Goal: Communication & Community: Answer question/provide support

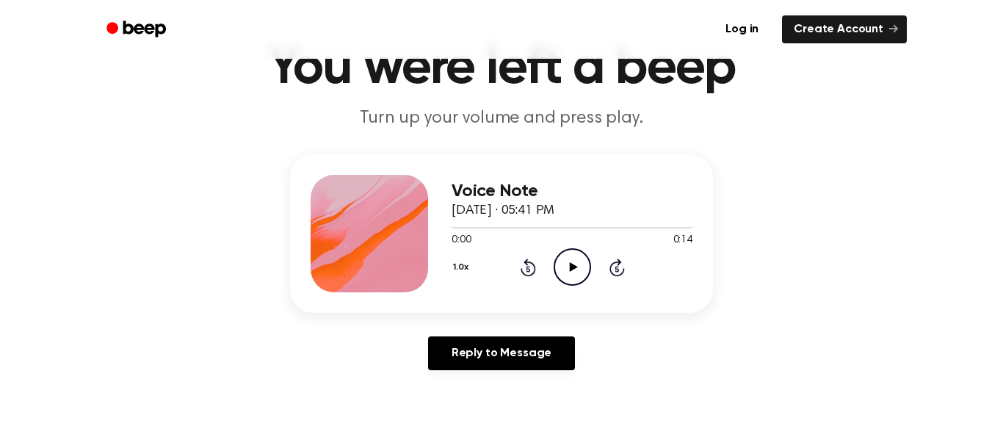
scroll to position [92, 0]
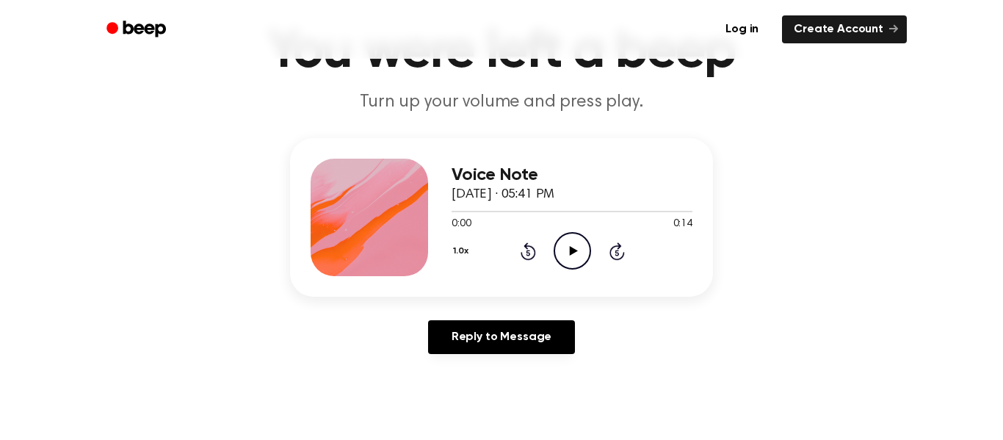
click at [581, 255] on icon "Play Audio" at bounding box center [571, 250] width 37 height 37
click at [591, 245] on div "1.0x Rewind 5 seconds Play Audio Skip 5 seconds" at bounding box center [571, 250] width 241 height 37
click at [586, 245] on icon "Play Audio" at bounding box center [571, 250] width 37 height 37
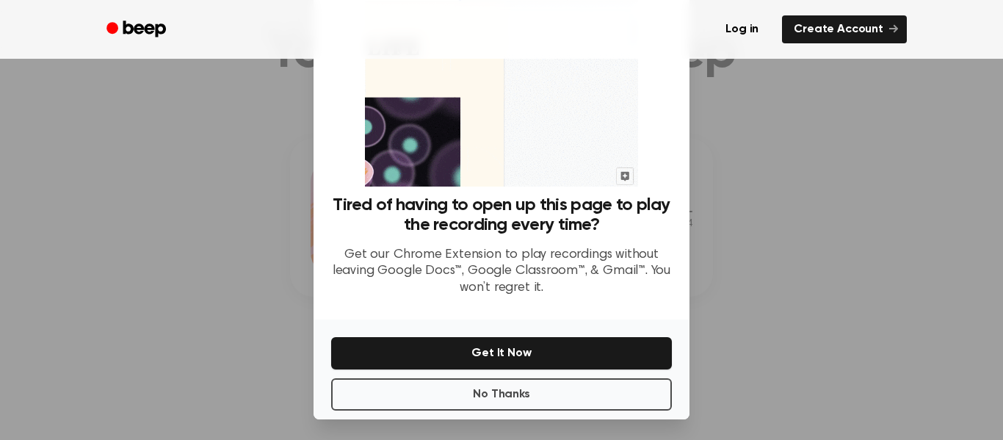
scroll to position [95, 0]
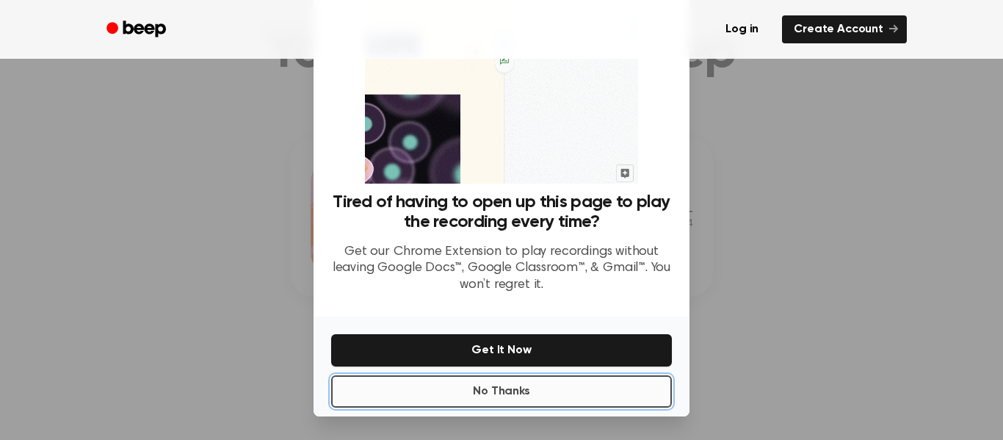
click at [539, 393] on button "No Thanks" at bounding box center [501, 391] width 341 height 32
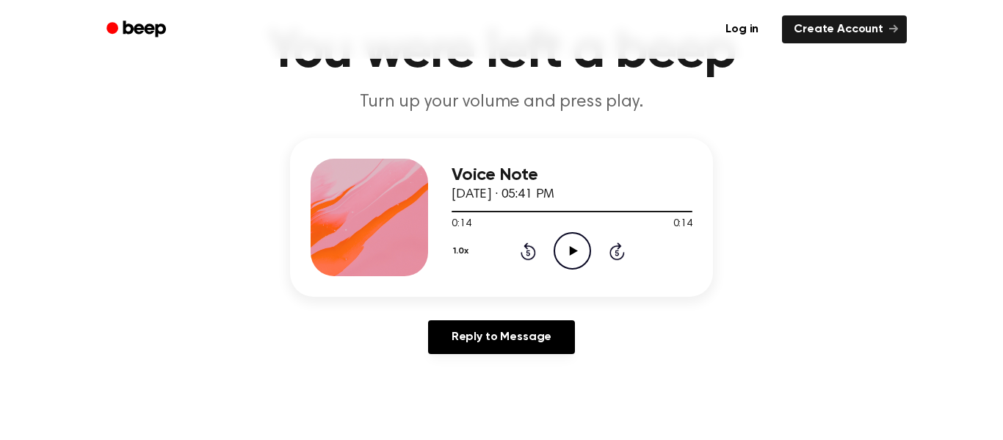
click at [572, 250] on icon at bounding box center [573, 251] width 8 height 10
click at [564, 251] on icon "Play Audio" at bounding box center [571, 250] width 37 height 37
click at [559, 266] on icon "Pause Audio" at bounding box center [571, 250] width 37 height 37
click at [520, 255] on icon at bounding box center [527, 251] width 15 height 18
click at [527, 244] on icon at bounding box center [527, 251] width 15 height 18
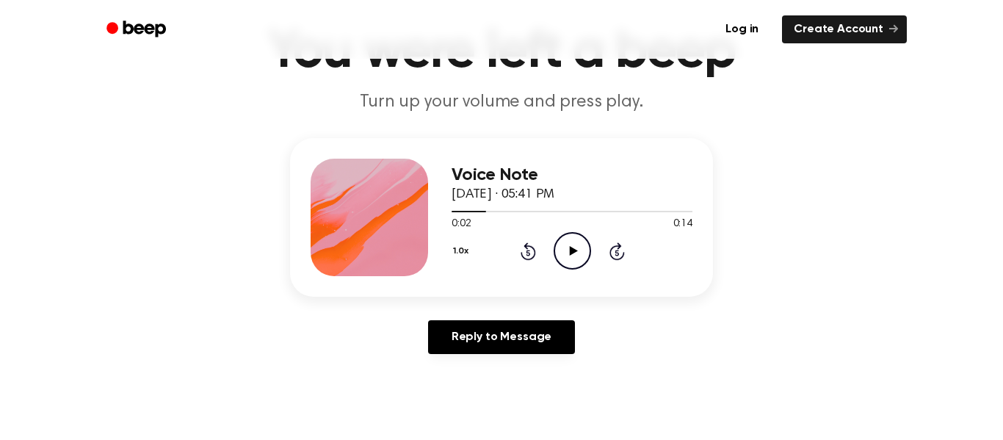
click at [571, 246] on icon "Play Audio" at bounding box center [571, 250] width 37 height 37
click at [529, 258] on icon at bounding box center [527, 251] width 15 height 18
click at [529, 249] on icon "Rewind 5 seconds" at bounding box center [528, 250] width 16 height 19
click at [528, 252] on icon at bounding box center [527, 253] width 4 height 6
click at [584, 244] on icon "Play Audio" at bounding box center [571, 250] width 37 height 37
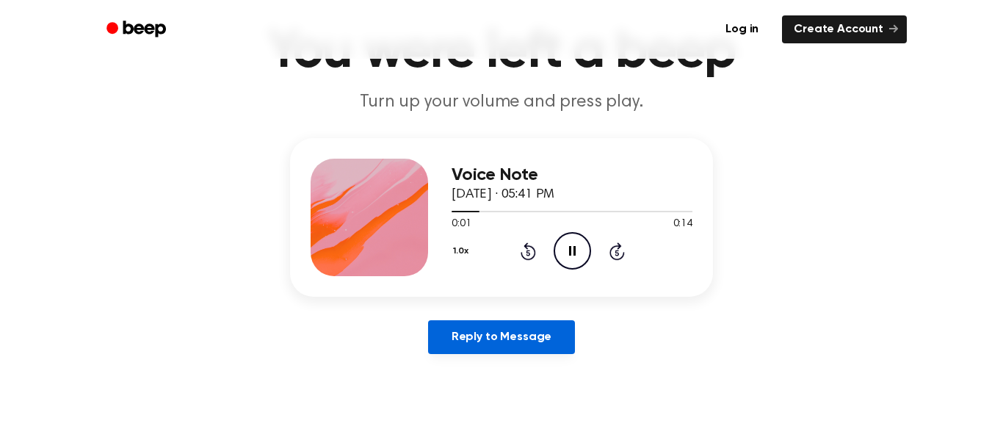
click at [440, 346] on link "Reply to Message" at bounding box center [501, 337] width 147 height 34
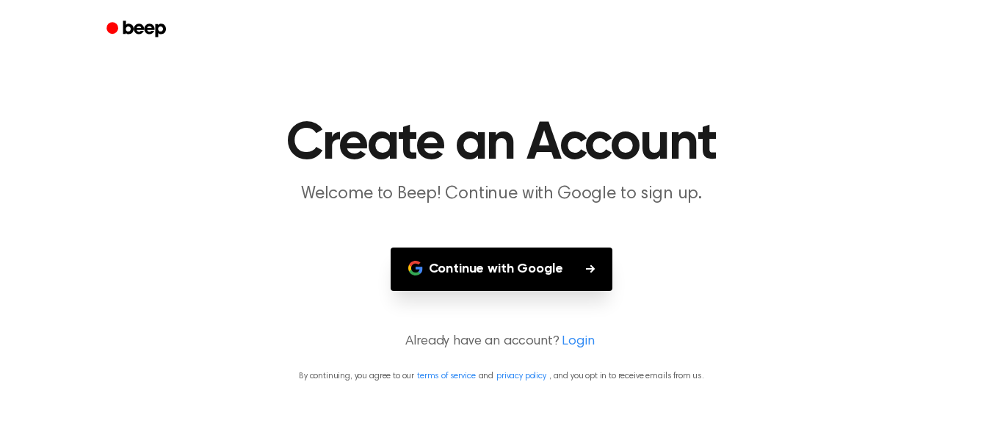
click at [592, 271] on icon "button" at bounding box center [590, 268] width 9 height 9
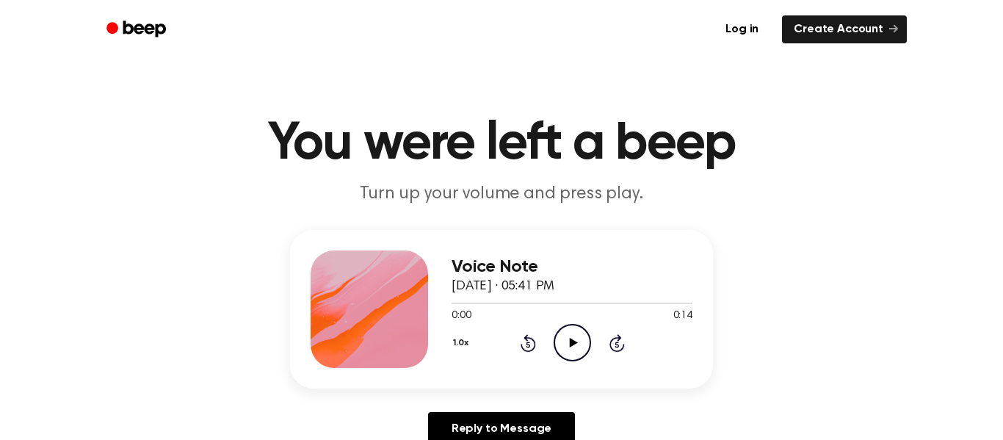
click at [570, 338] on icon "Play Audio" at bounding box center [571, 342] width 37 height 37
click at [528, 344] on icon at bounding box center [527, 344] width 4 height 6
click at [525, 351] on icon at bounding box center [527, 343] width 15 height 18
click at [528, 344] on icon at bounding box center [527, 344] width 4 height 6
click at [573, 350] on icon "Play Audio" at bounding box center [571, 342] width 37 height 37
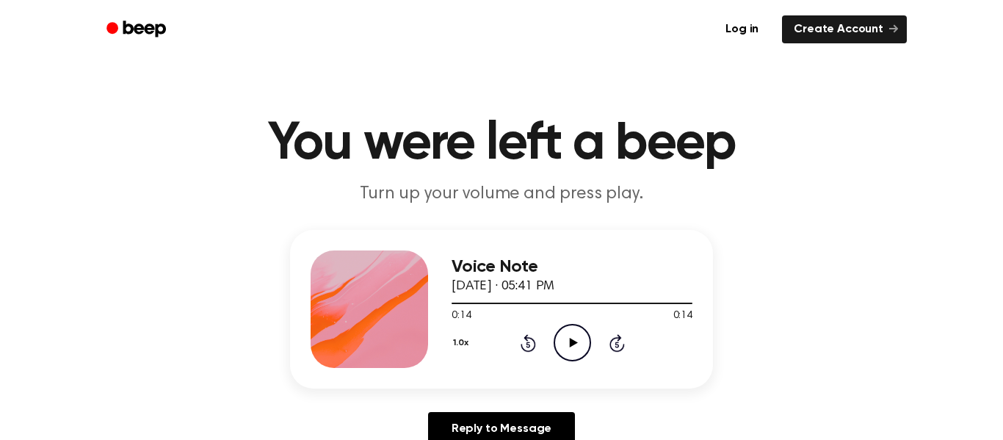
click at [576, 333] on icon "Play Audio" at bounding box center [571, 342] width 37 height 37
click at [520, 343] on icon "Rewind 5 seconds" at bounding box center [528, 342] width 16 height 19
click at [520, 347] on icon at bounding box center [527, 343] width 15 height 18
click at [587, 335] on circle at bounding box center [572, 342] width 36 height 36
click at [586, 352] on circle at bounding box center [572, 342] width 36 height 36
